Goal: Information Seeking & Learning: Compare options

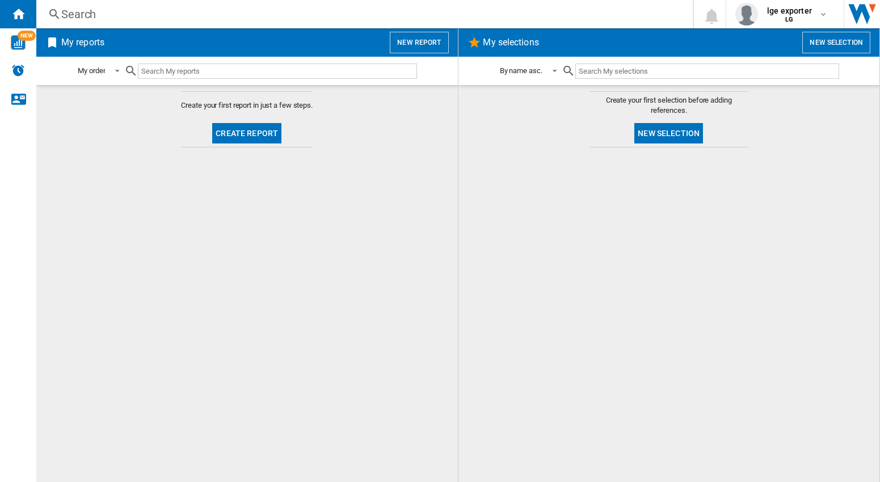
click at [89, 17] on div "Search" at bounding box center [362, 14] width 602 height 16
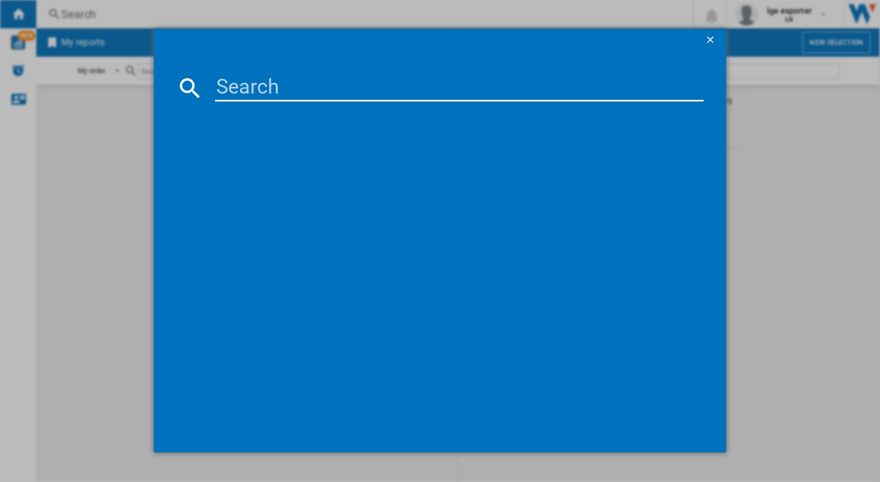
click at [271, 85] on input at bounding box center [459, 87] width 488 height 27
paste input "wk9 xboom"
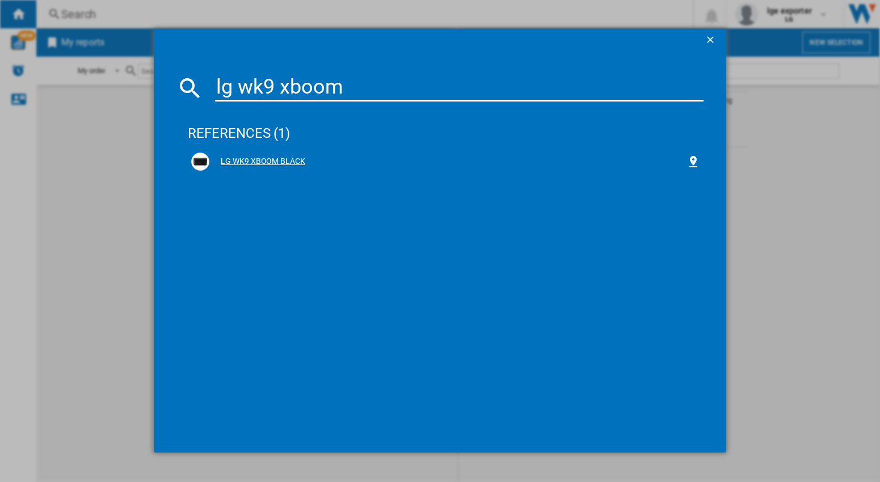
type input "lg wk9 xboom"
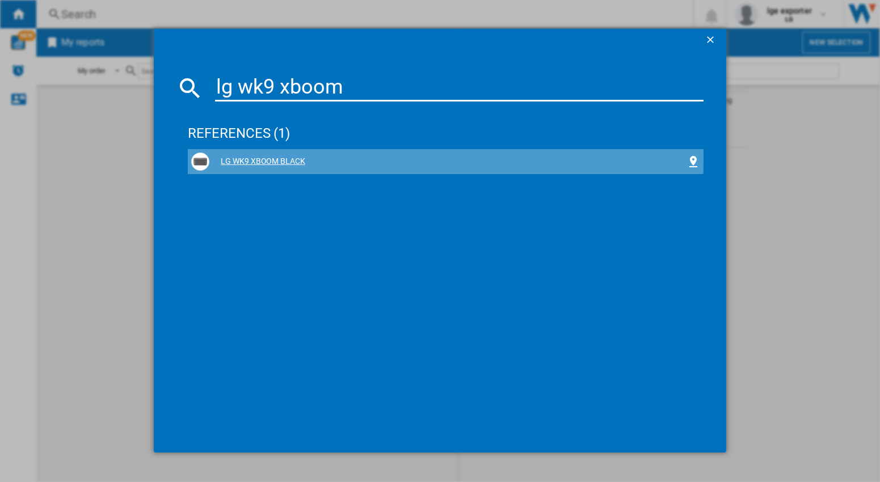
click at [263, 158] on div "LG WK9 XBOOM BLACK" at bounding box center [447, 161] width 477 height 11
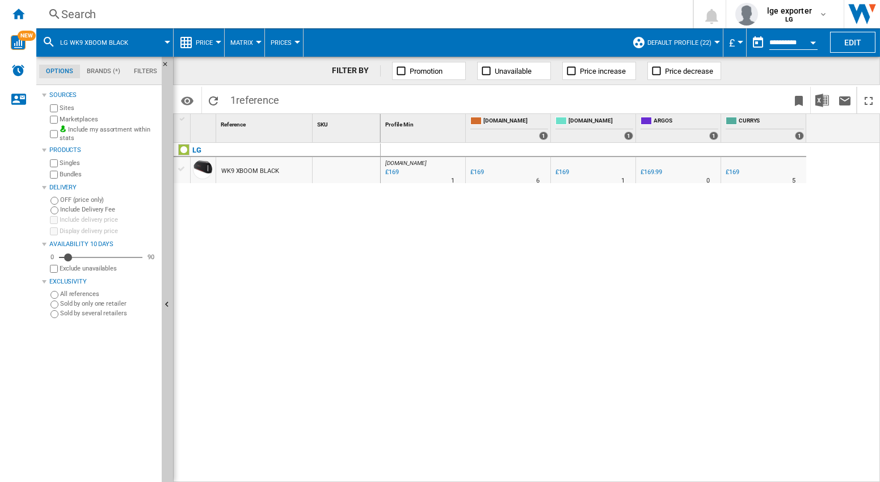
click at [61, 7] on ng-md-icon at bounding box center [55, 14] width 14 height 14
click at [79, 16] on div "Search" at bounding box center [362, 14] width 602 height 16
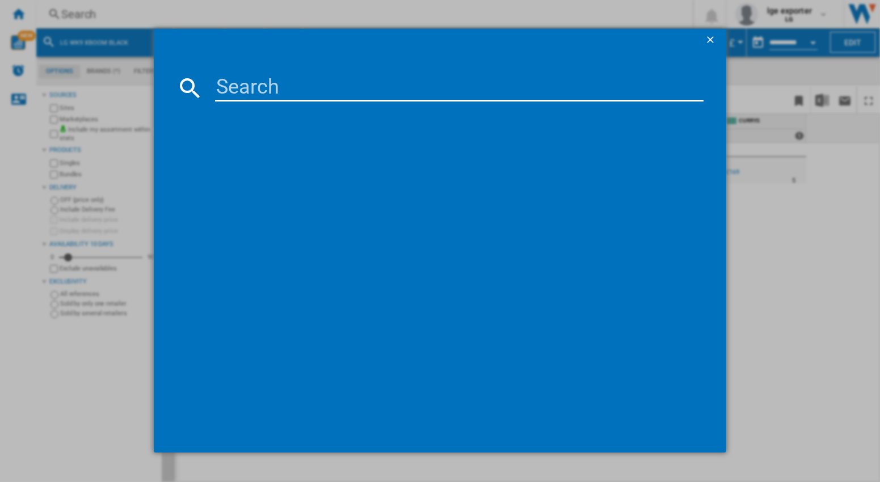
click at [245, 94] on input at bounding box center [459, 87] width 488 height 27
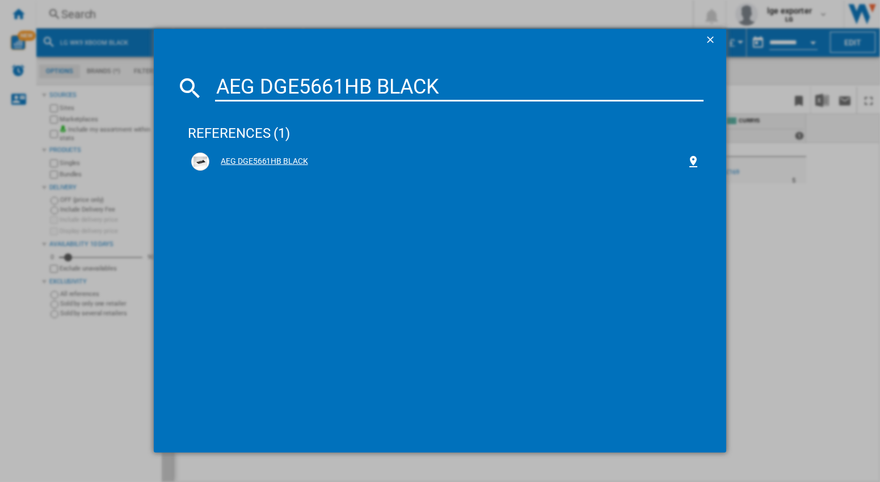
type input "AEG DGE5661HB BLACK"
click at [267, 162] on div "AEG DGE5661HB BLACK" at bounding box center [447, 161] width 477 height 11
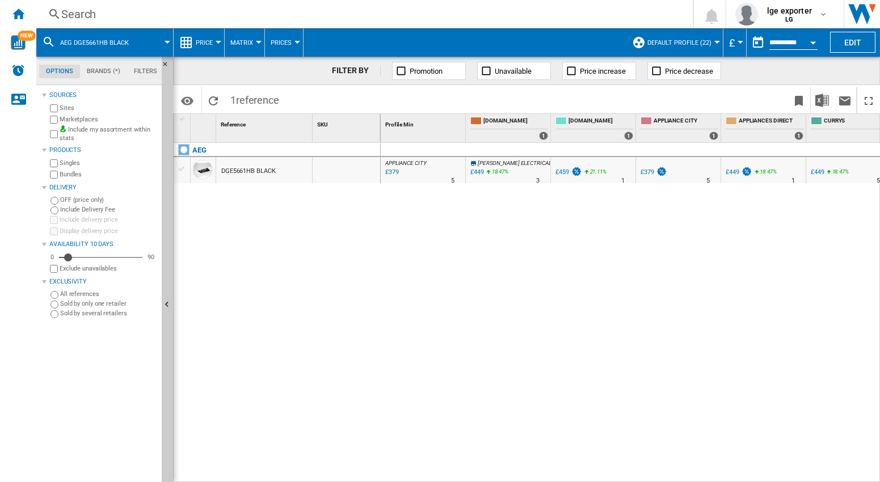
click at [110, 18] on div "Search" at bounding box center [362, 14] width 602 height 16
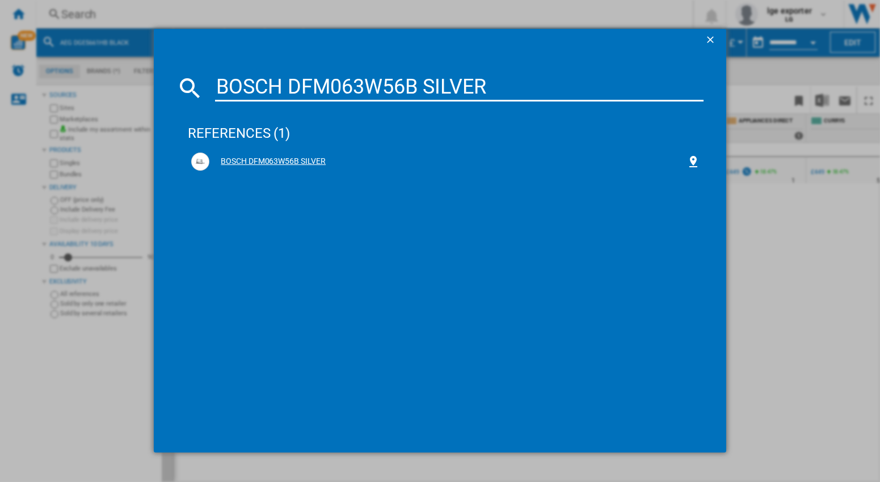
type input "BOSCH DFM063W56B SILVER"
click at [298, 159] on div "BOSCH DFM063W56B SILVER" at bounding box center [447, 161] width 477 height 11
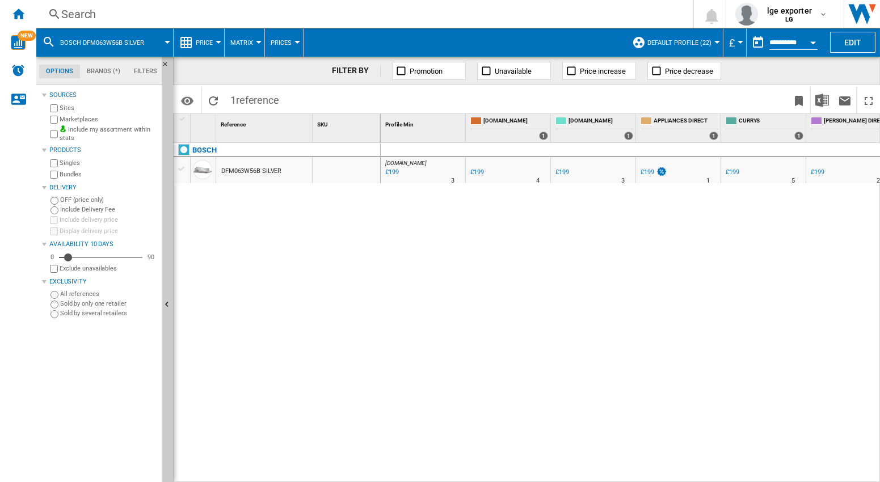
click at [628, 302] on div "[DOMAIN_NAME] : AO -1.0 % £199 % N/A 3 [DOMAIN_NAME] : AO UK AMAZON -1.0 % £199…" at bounding box center [631, 313] width 500 height 340
click at [79, 9] on div "Search" at bounding box center [362, 14] width 602 height 16
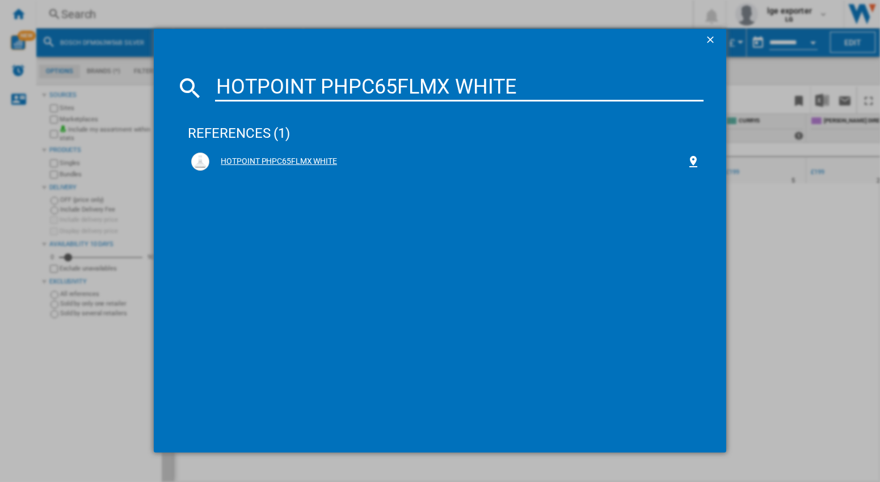
type input "HOTPOINT PHPC65FLMX WHITE"
click at [292, 159] on div "HOTPOINT PHPC65FLMX WHITE" at bounding box center [447, 161] width 477 height 11
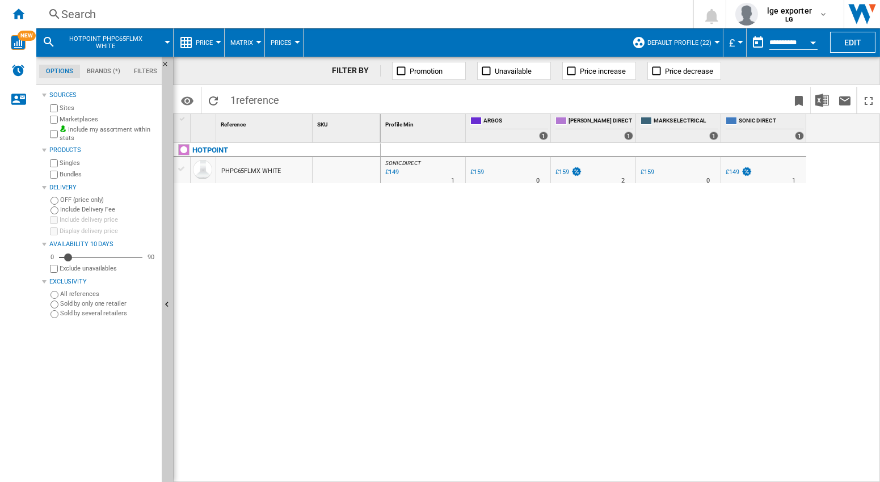
click at [93, 11] on div "Search" at bounding box center [362, 14] width 602 height 16
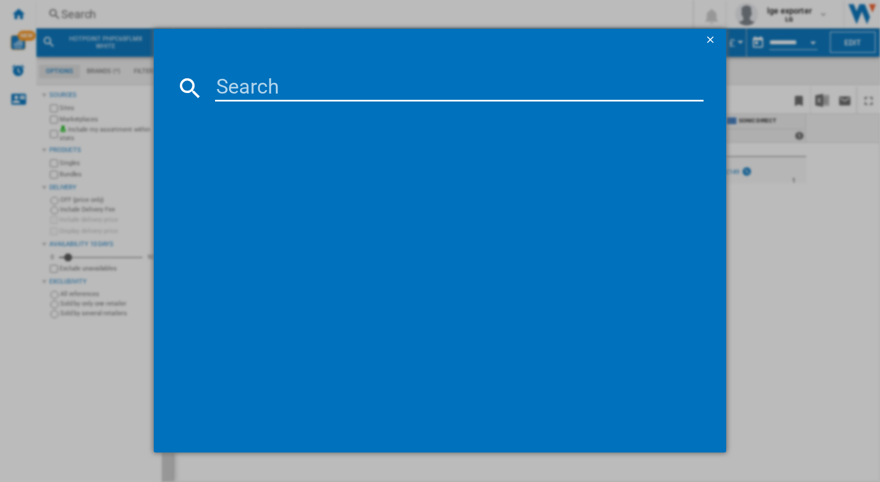
click at [258, 87] on input at bounding box center [459, 87] width 488 height 27
paste input "[PERSON_NAME] D83IDK1S0B BLACK"
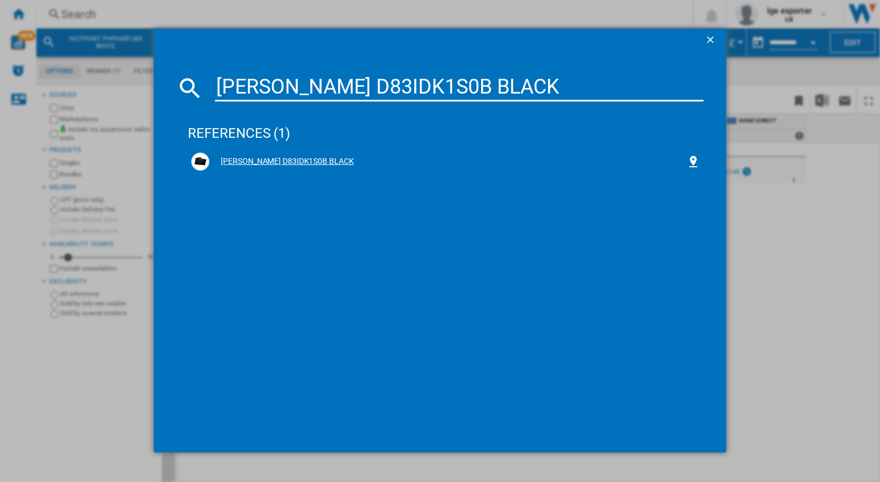
type input "[PERSON_NAME] D83IDK1S0B BLACK"
click at [271, 158] on div "[PERSON_NAME] D83IDK1S0B BLACK" at bounding box center [447, 161] width 477 height 11
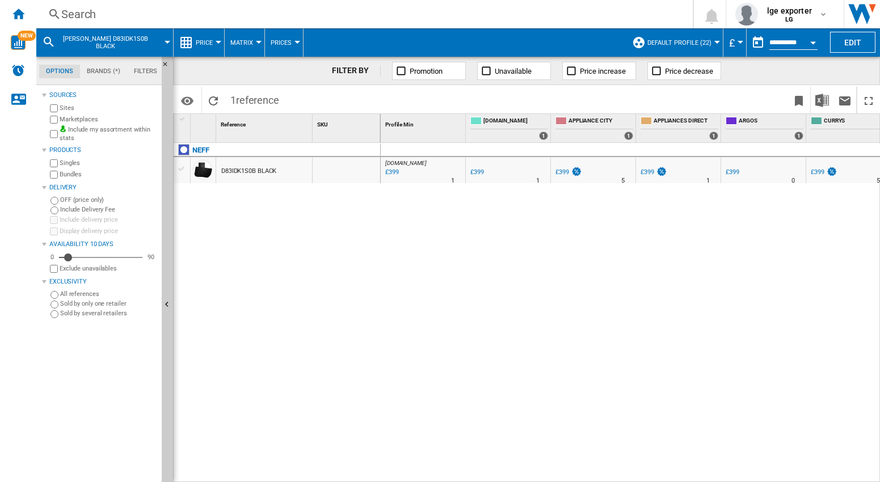
click at [87, 22] on div "Search" at bounding box center [362, 14] width 602 height 16
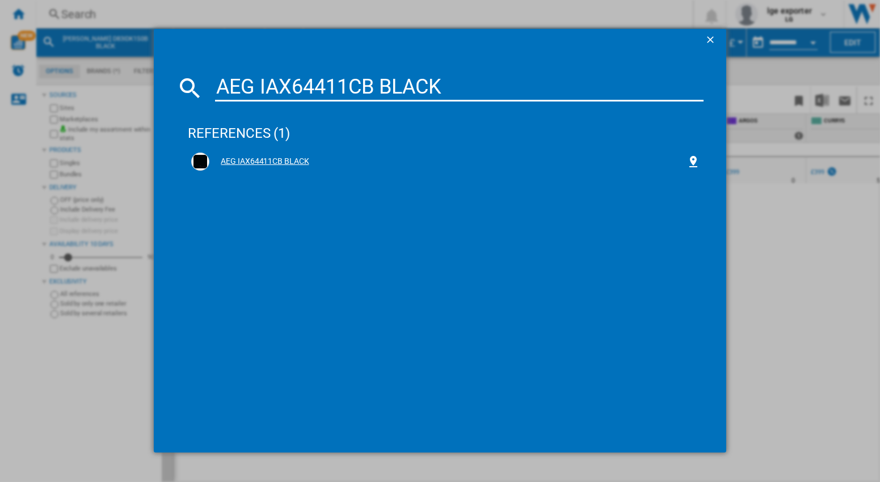
type input "AEG IAX64411CB BLACK"
click at [255, 162] on div "AEG IAX64411CB BLACK" at bounding box center [447, 161] width 477 height 11
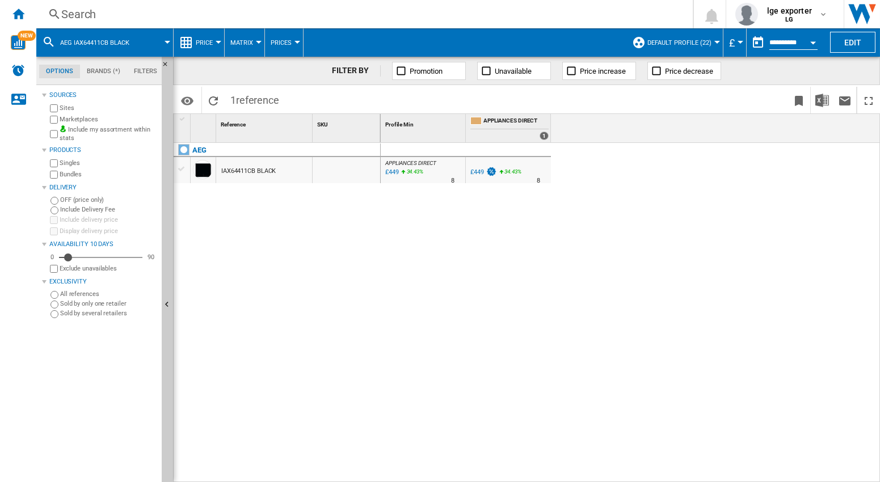
click at [667, 208] on div "APPLIANCES DIRECT : APPLIANCES DIRECT -1.0 % £449 34.43 % N/A 8 APPLIANCES DIRE…" at bounding box center [631, 313] width 500 height 340
click at [854, 43] on button "Edit" at bounding box center [852, 42] width 45 height 21
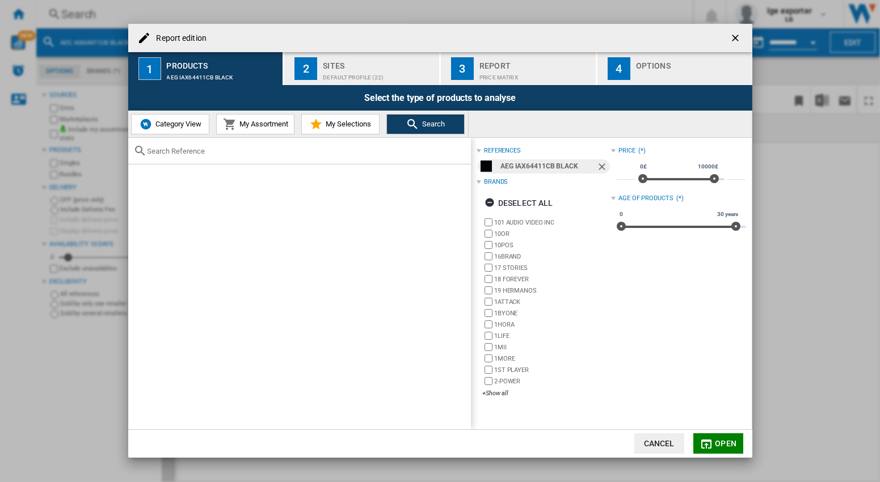
click at [499, 65] on div "Report" at bounding box center [535, 63] width 112 height 12
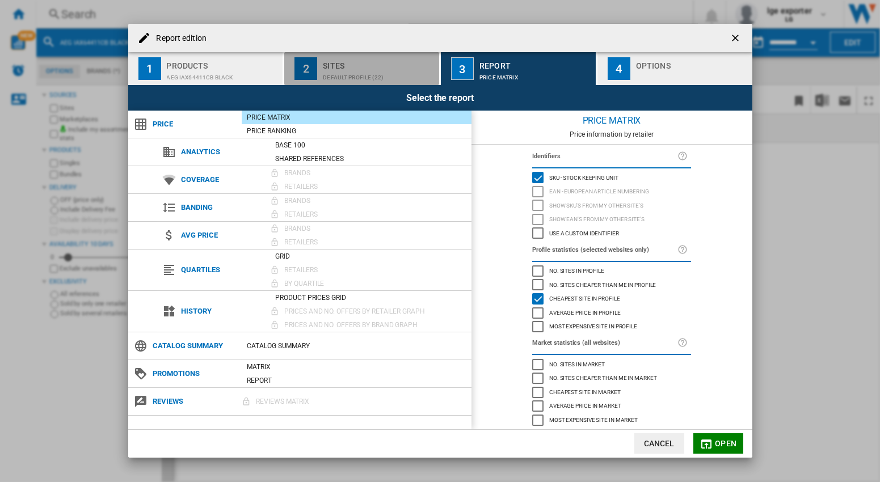
click at [398, 70] on div "Default profile (22)" at bounding box center [379, 75] width 112 height 12
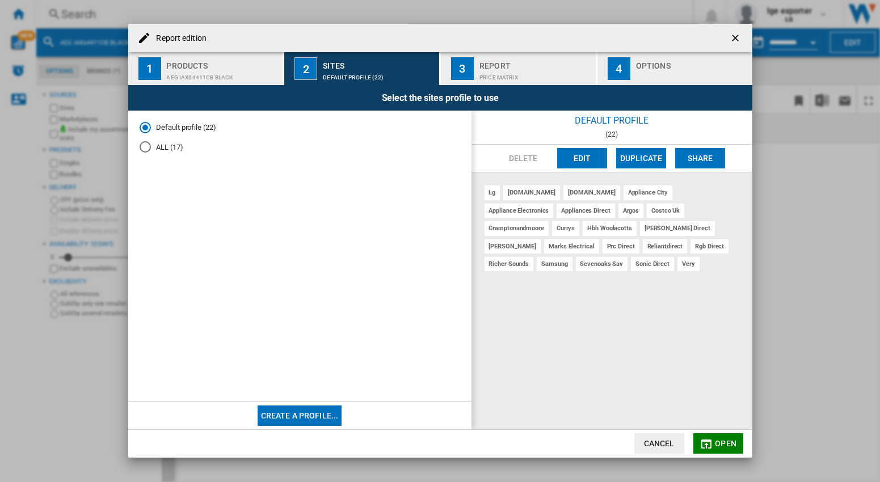
click at [587, 161] on button "Edit" at bounding box center [582, 158] width 50 height 20
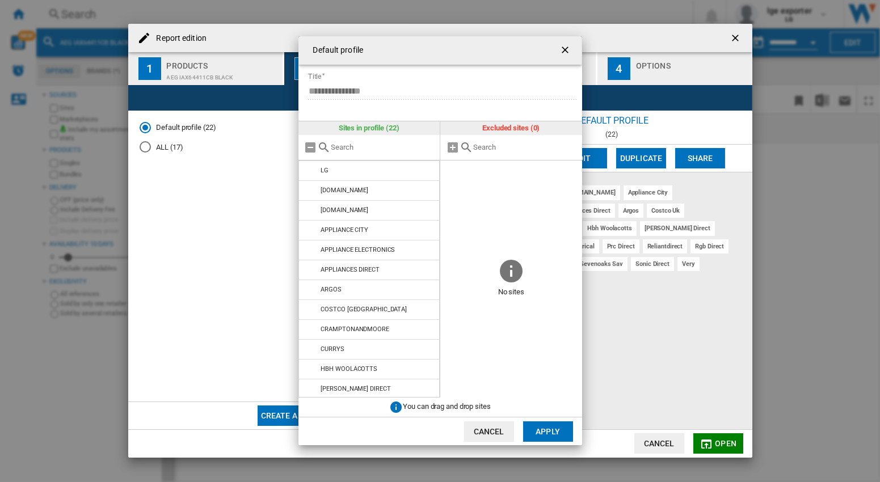
click at [566, 50] on ng-md-icon "getI18NText('BUTTONS.CLOSE_DIALOG')" at bounding box center [566, 51] width 14 height 14
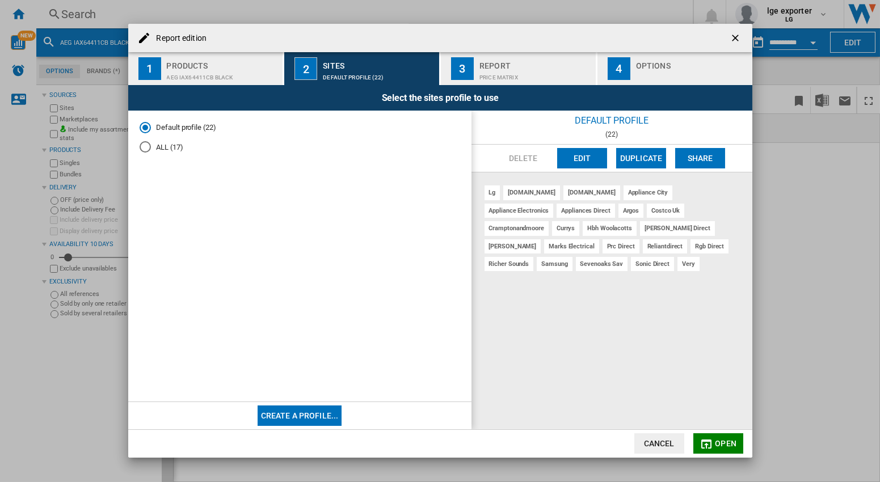
click at [728, 44] on button "button" at bounding box center [736, 38] width 23 height 23
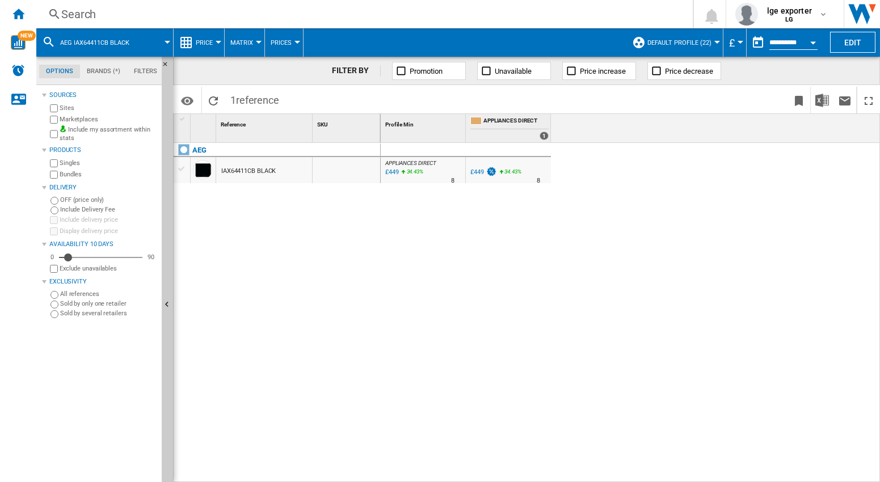
click at [613, 176] on div "APPLIANCES DIRECT : APPLIANCES DIRECT -1.0 % £449 34.43 % N/A 8 APPLIANCES DIRE…" at bounding box center [631, 313] width 500 height 340
click at [723, 200] on div "APPLIANCES DIRECT : APPLIANCES DIRECT -1.0 % £449 34.43 % N/A 8 APPLIANCES DIRE…" at bounding box center [631, 313] width 500 height 340
click at [601, 182] on div "APPLIANCES DIRECT : APPLIANCES DIRECT -1.0 % £449 34.43 % N/A 8 APPLIANCES DIRE…" at bounding box center [631, 313] width 500 height 340
click at [645, 257] on div "APPLIANCES DIRECT : APPLIANCES DIRECT -1.0 % £449 34.43 % N/A 8 APPLIANCES DIRE…" at bounding box center [631, 313] width 500 height 340
click at [69, 16] on div "Search" at bounding box center [362, 14] width 602 height 16
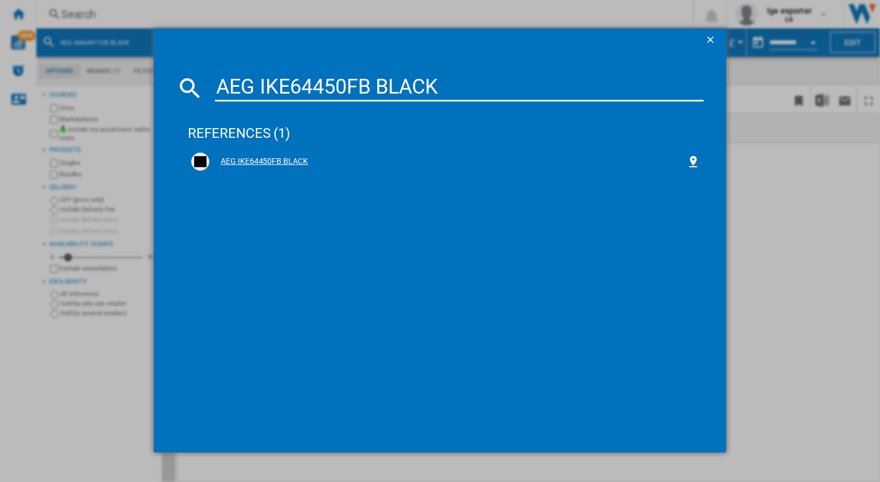
type input "AEG IKE64450FB BLACK"
click at [253, 164] on div "AEG IKE64450FB BLACK" at bounding box center [447, 161] width 477 height 11
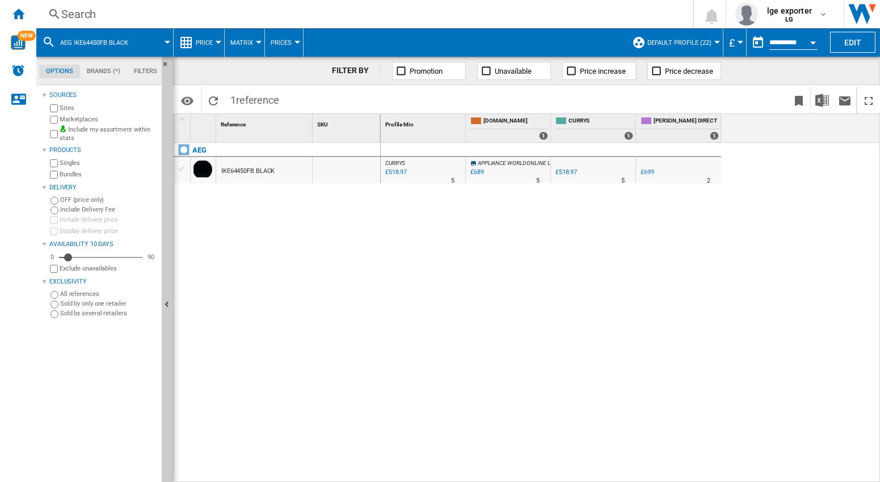
click at [411, 234] on div "CURRYS : -1.0 % £518.97 % N/A 5 CURRYS : APPLIANCE WORLD ONLINE LIMITED -1.0 % …" at bounding box center [631, 313] width 500 height 340
click at [92, 11] on div "Search" at bounding box center [362, 14] width 602 height 16
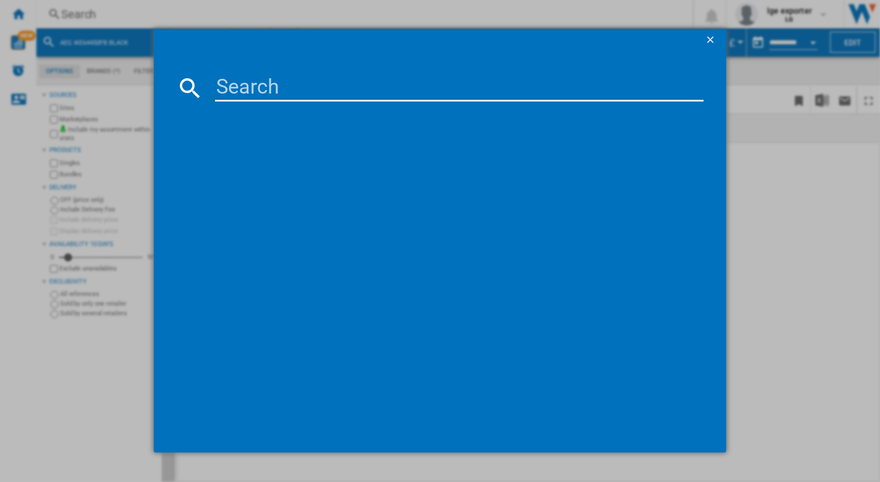
click at [256, 79] on input at bounding box center [459, 87] width 488 height 27
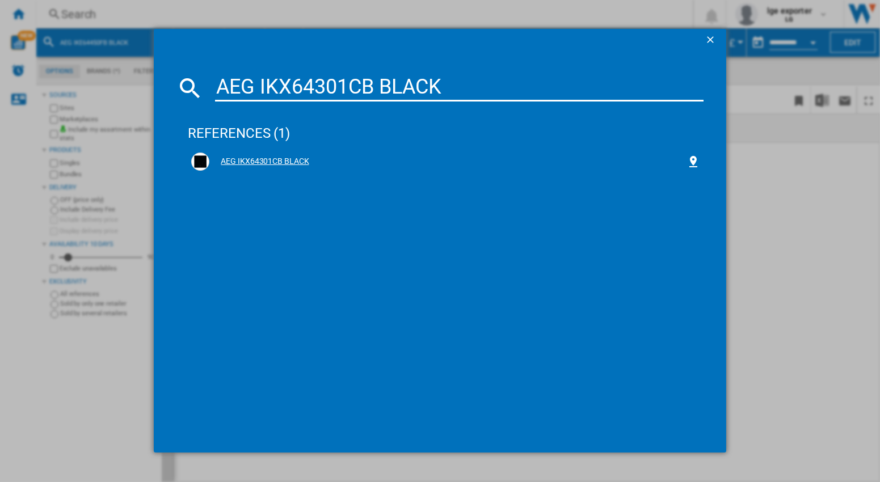
type input "AEG IKX64301CB BLACK"
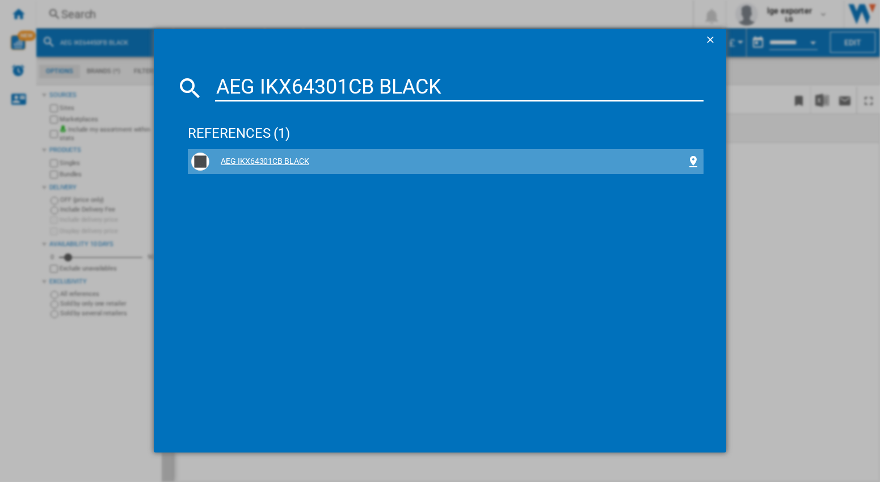
click at [251, 163] on div "AEG IKX64301CB BLACK" at bounding box center [447, 161] width 477 height 11
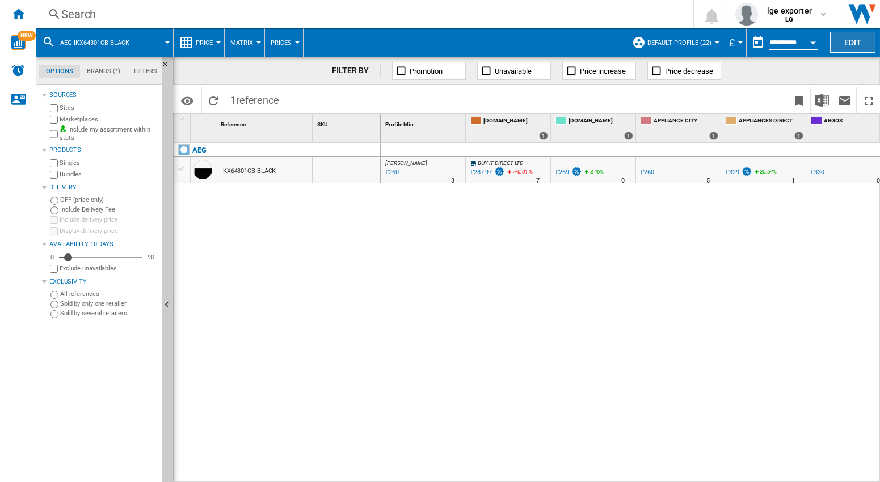
click at [868, 39] on button "Edit" at bounding box center [852, 42] width 45 height 21
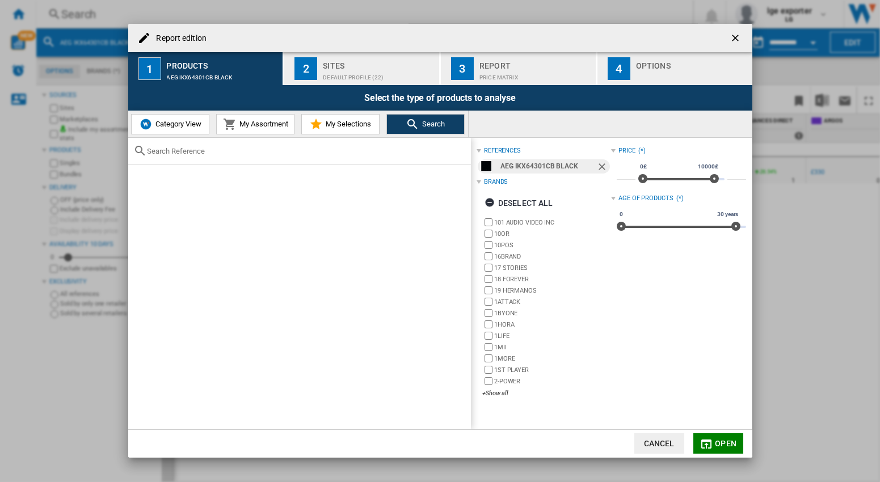
click at [645, 61] on div "Options" at bounding box center [692, 63] width 112 height 12
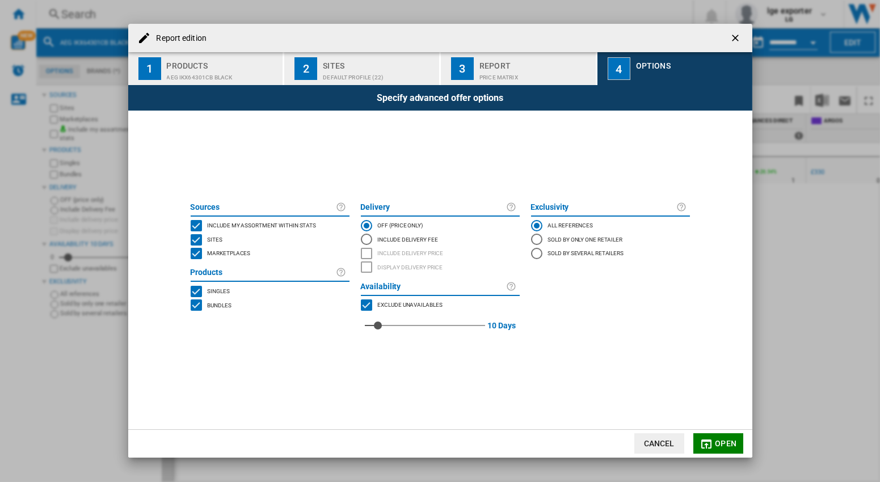
click at [201, 249] on div "MARKETPLACES" at bounding box center [196, 253] width 11 height 11
click at [725, 451] on button "Open" at bounding box center [718, 443] width 50 height 20
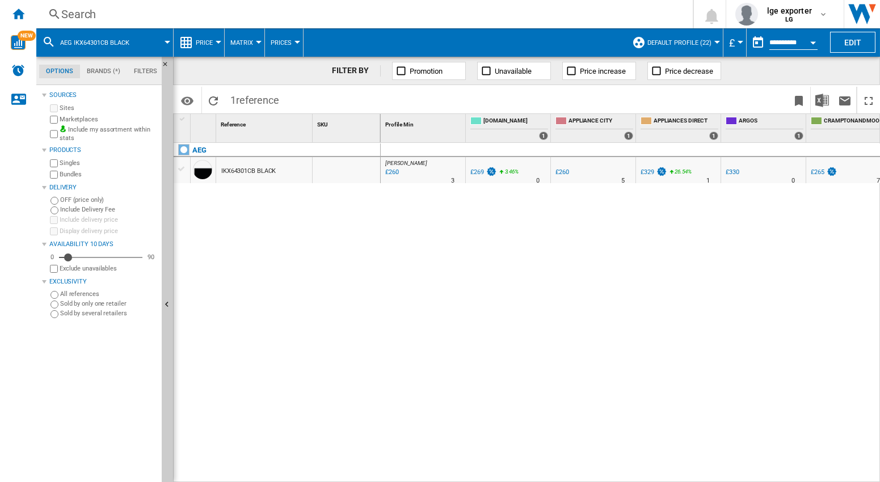
click at [89, 16] on div "Search" at bounding box center [362, 14] width 602 height 16
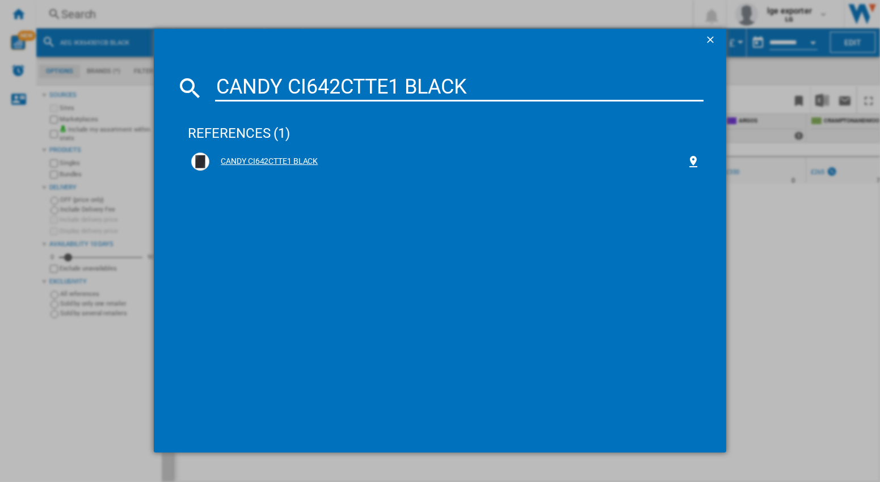
type input "CANDY CI642CTTE1 BLACK"
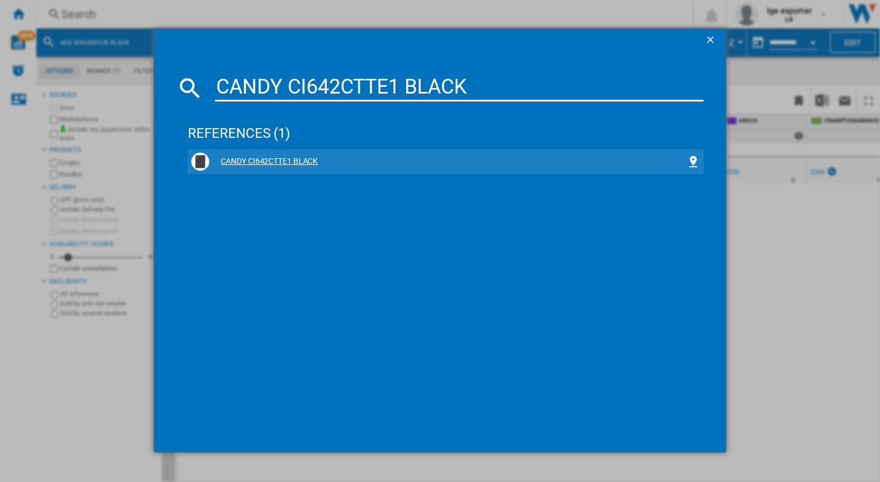
click at [253, 161] on div "CANDY CI642CTTE1 BLACK" at bounding box center [447, 161] width 477 height 11
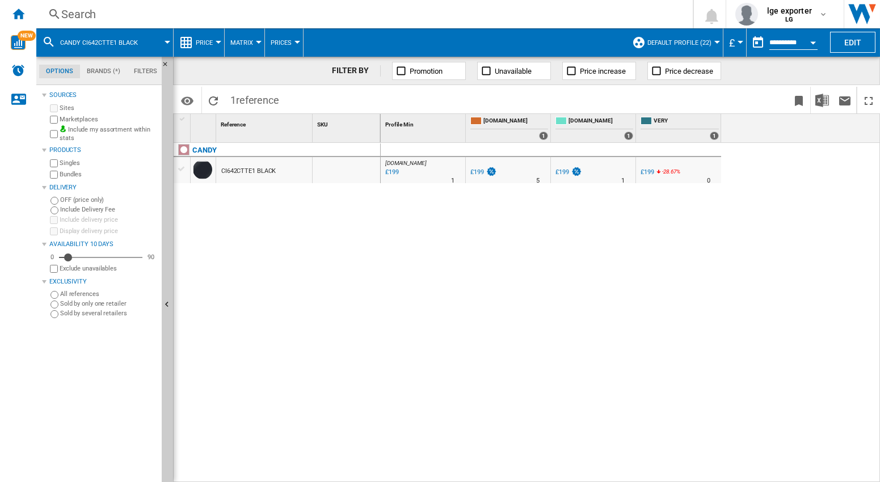
click at [470, 228] on div "[DOMAIN_NAME] : AO -1.0 % £199 % N/A 1 [DOMAIN_NAME] : AO UK AMAZON -1.0 % £199…" at bounding box center [631, 313] width 500 height 340
click at [667, 237] on div "[DOMAIN_NAME] : AO -1.0 % £199 % N/A 1 [DOMAIN_NAME] : AO UK AMAZON -1.0 % £199…" at bounding box center [631, 313] width 500 height 340
